Goal: Navigation & Orientation: Go to known website

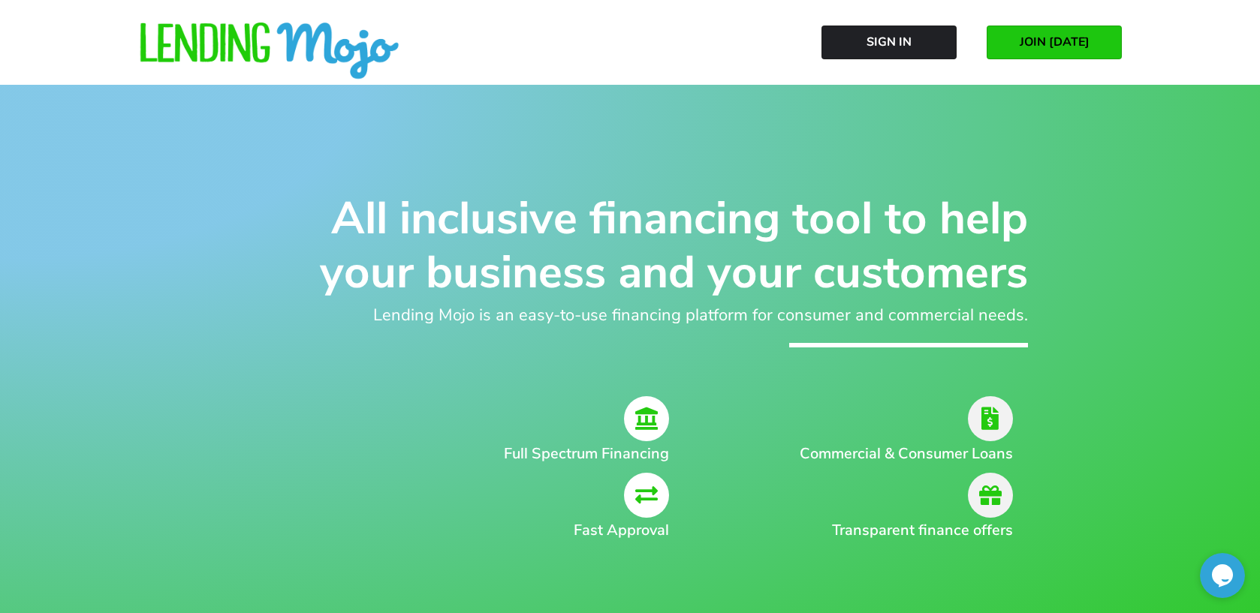
click at [324, 44] on img at bounding box center [269, 52] width 263 height 59
click at [255, 41] on img at bounding box center [269, 52] width 263 height 59
